Goal: Communication & Community: Ask a question

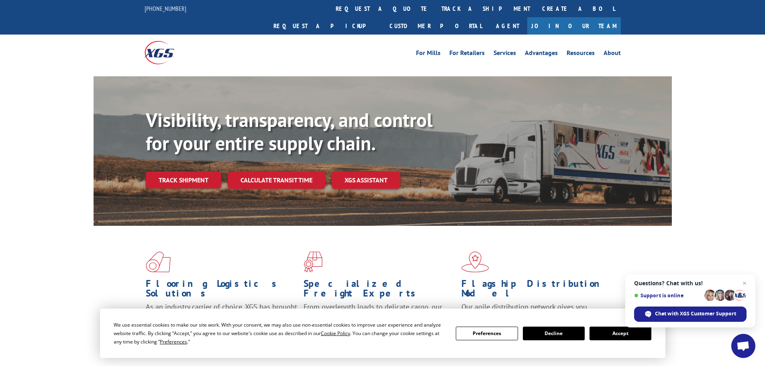
click at [602, 328] on button "Accept" at bounding box center [621, 334] width 62 height 14
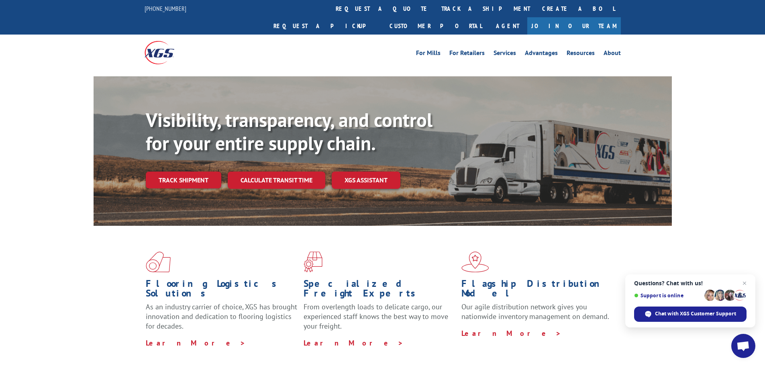
click at [182, 171] on link "Track shipment" at bounding box center [184, 179] width 76 height 17
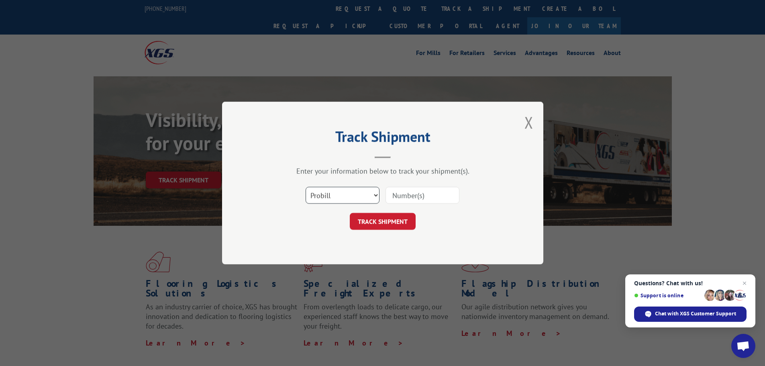
click at [345, 192] on select "Select category... Probill BOL PO" at bounding box center [343, 195] width 74 height 17
select select "bol"
click at [306, 187] on select "Select category... Probill BOL PO" at bounding box center [343, 195] width 74 height 17
click at [405, 191] on input at bounding box center [423, 195] width 74 height 17
paste input "1ZE96R110330340769"
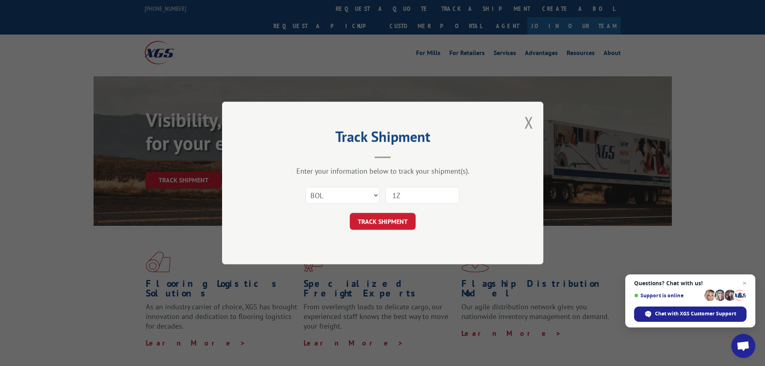
type input "1"
click at [333, 194] on select "Select category... Probill BOL PO" at bounding box center [343, 195] width 74 height 17
click at [525, 121] on button "Close modal" at bounding box center [528, 122] width 9 height 21
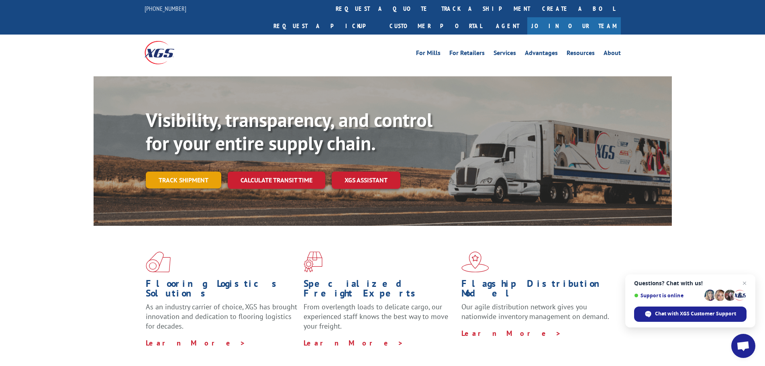
click at [188, 171] on link "Track shipment" at bounding box center [184, 179] width 76 height 17
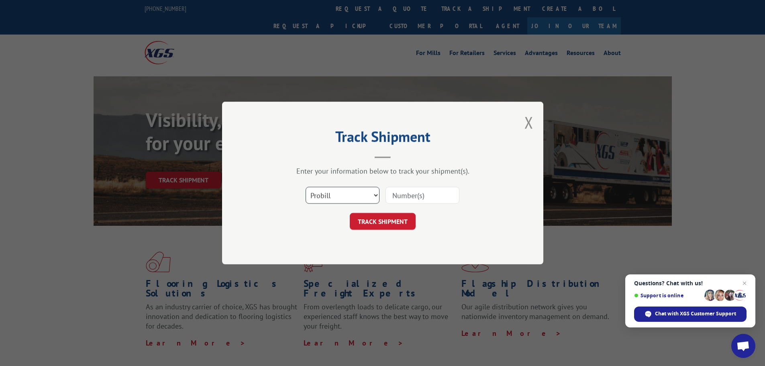
click at [342, 195] on select "Select category... Probill BOL PO" at bounding box center [343, 195] width 74 height 17
select select "bol"
click at [306, 187] on select "Select category... Probill BOL PO" at bounding box center [343, 195] width 74 height 17
click at [434, 200] on input at bounding box center [423, 195] width 74 height 17
paste input "17624270"
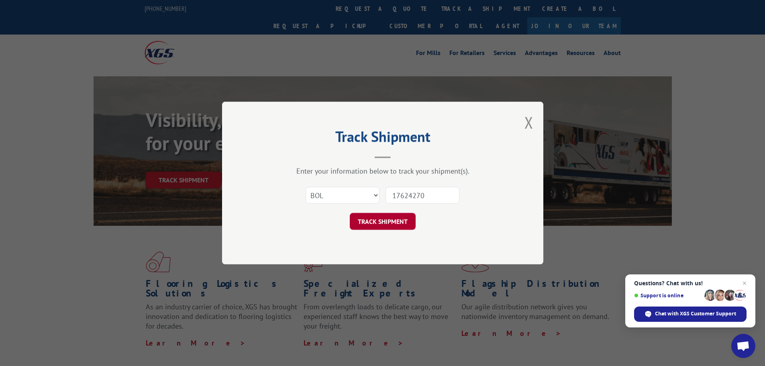
type input "17624270"
click at [389, 220] on button "TRACK SHIPMENT" at bounding box center [383, 221] width 66 height 17
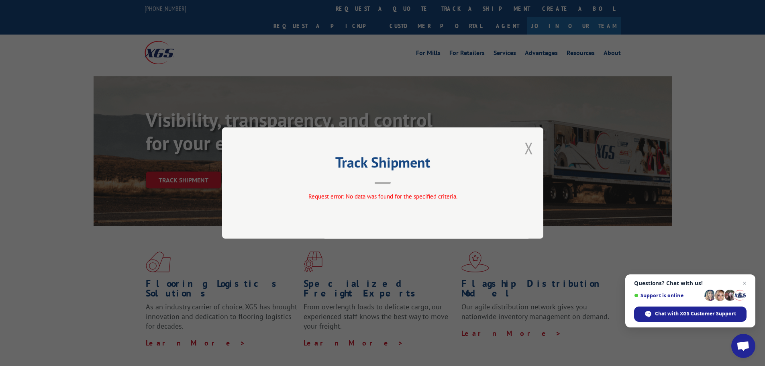
click at [528, 149] on button "Close modal" at bounding box center [528, 147] width 9 height 21
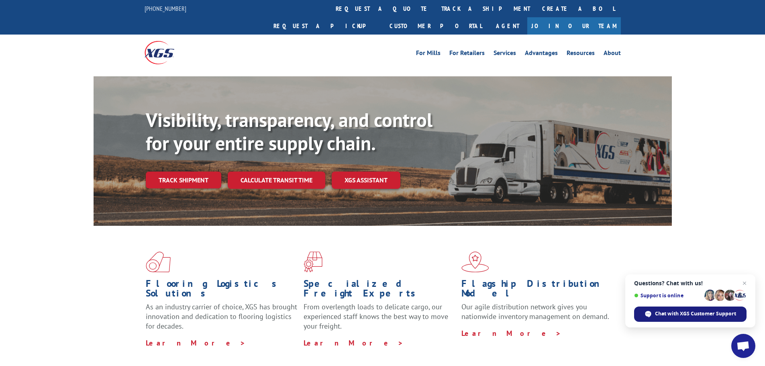
click at [676, 314] on span "Chat with XGS Customer Support" at bounding box center [695, 313] width 81 height 7
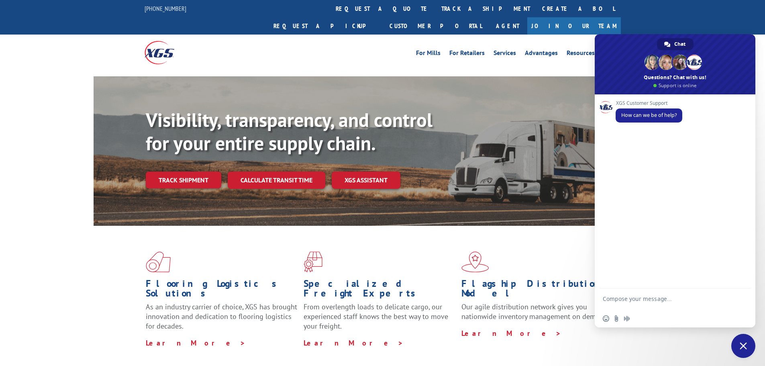
click at [633, 298] on textarea "Compose your message..." at bounding box center [666, 302] width 127 height 14
paste textarea "17624270"
type textarea "Good morning can you see if there is an eta on this tracking 17624270"
click at [746, 298] on span "Send" at bounding box center [741, 298] width 13 height 13
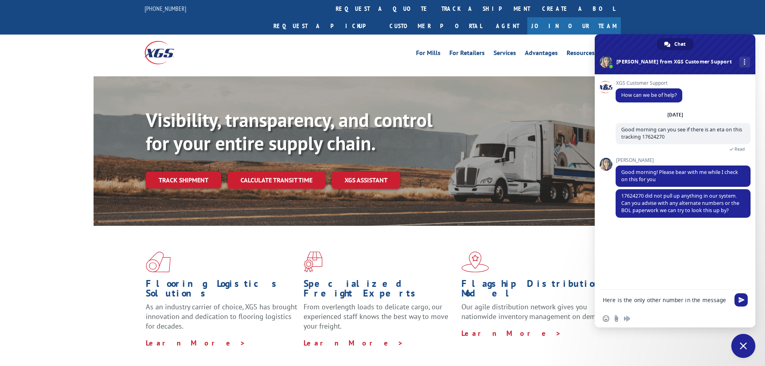
paste textarea "AA05027798"
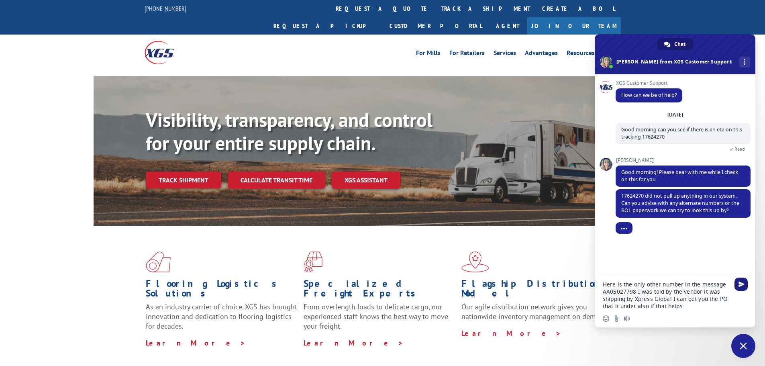
type textarea "Here is the only other number in the message AA05027798 I was told by the vendo…"
click at [737, 285] on span "Send" at bounding box center [741, 284] width 13 height 13
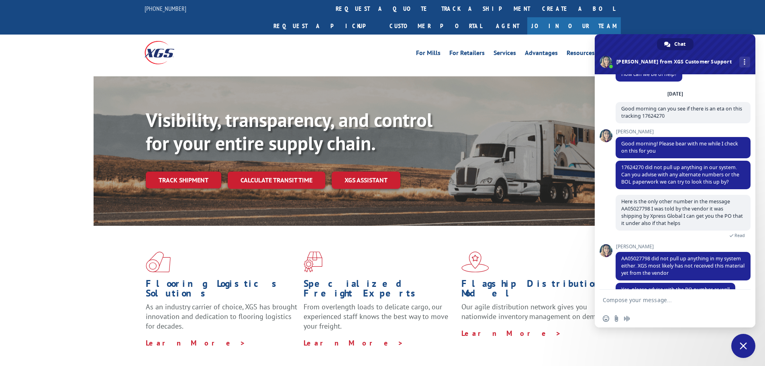
scroll to position [37, 0]
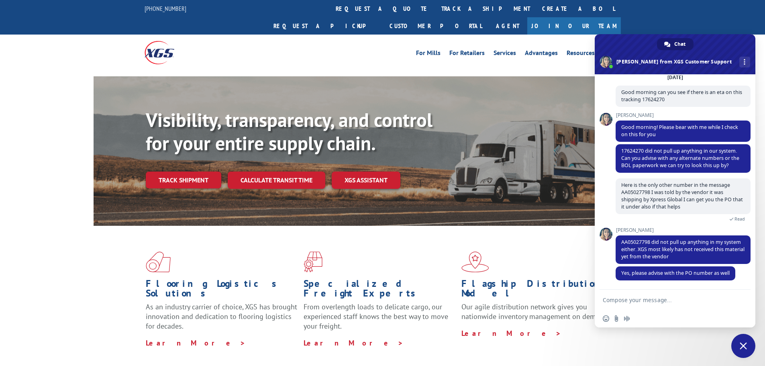
click at [641, 298] on textarea "Compose your message..." at bounding box center [666, 299] width 127 height 7
paste textarea "83529791"
type textarea "8"
paste textarea "83529791"
type textarea "PO 83529791"
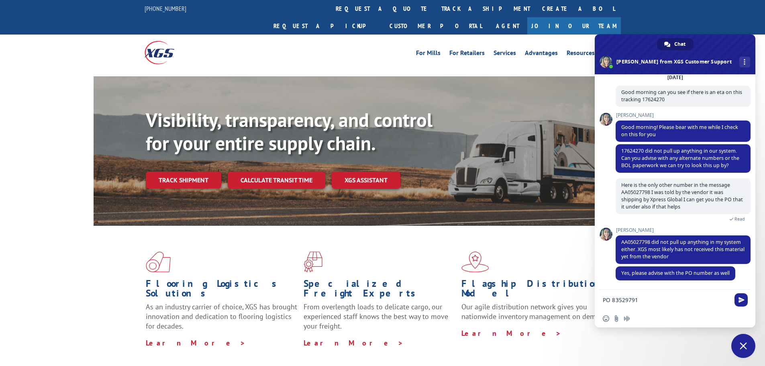
click at [739, 298] on span "Send" at bounding box center [742, 300] width 6 height 6
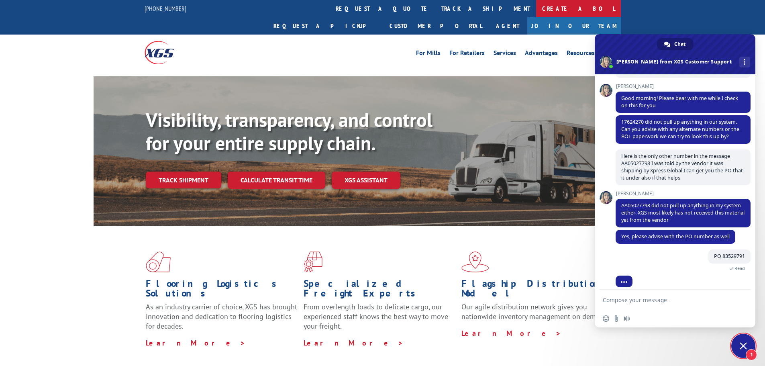
scroll to position [99, 0]
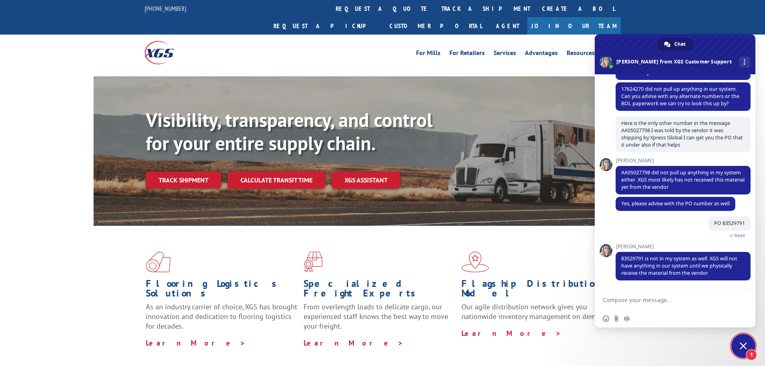
click at [678, 300] on textarea "Compose your message..." at bounding box center [666, 299] width 127 height 7
type textarea "Okay thank you for checking I will check back on Monday"
click at [742, 297] on span "Send" at bounding box center [742, 299] width 6 height 6
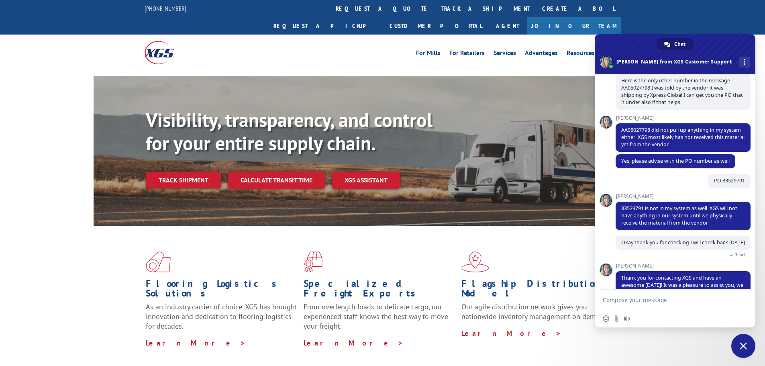
scroll to position [190, 0]
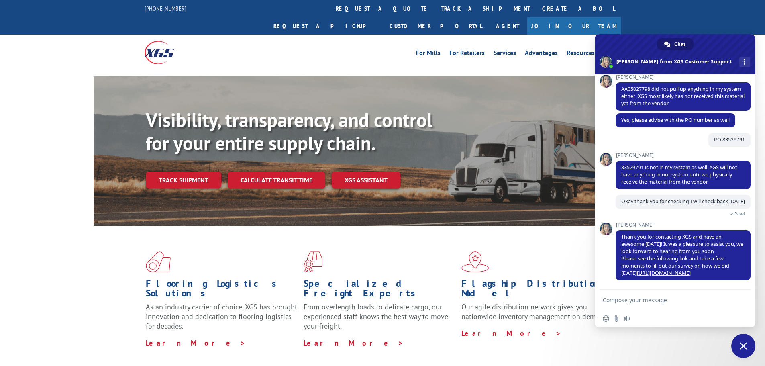
click at [745, 345] on span "Close chat" at bounding box center [743, 345] width 7 height 7
